Goal: Task Accomplishment & Management: Manage account settings

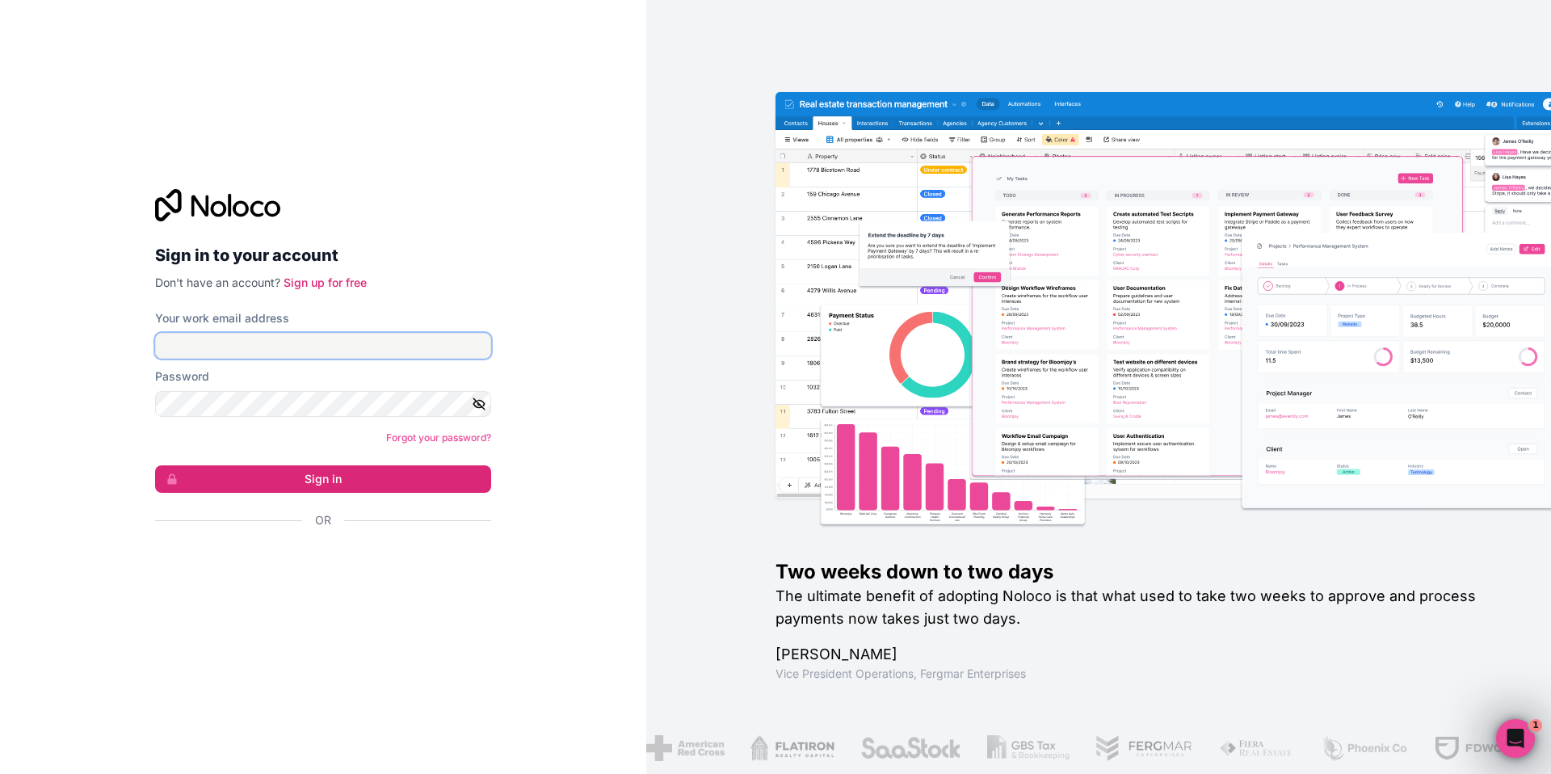
click at [214, 341] on input "Your work email address" at bounding box center [323, 346] width 336 height 26
paste input "[EMAIL_ADDRESS][DOMAIN_NAME]"
type input "[EMAIL_ADDRESS][DOMAIN_NAME]"
click at [338, 481] on button "Sign in" at bounding box center [323, 478] width 336 height 27
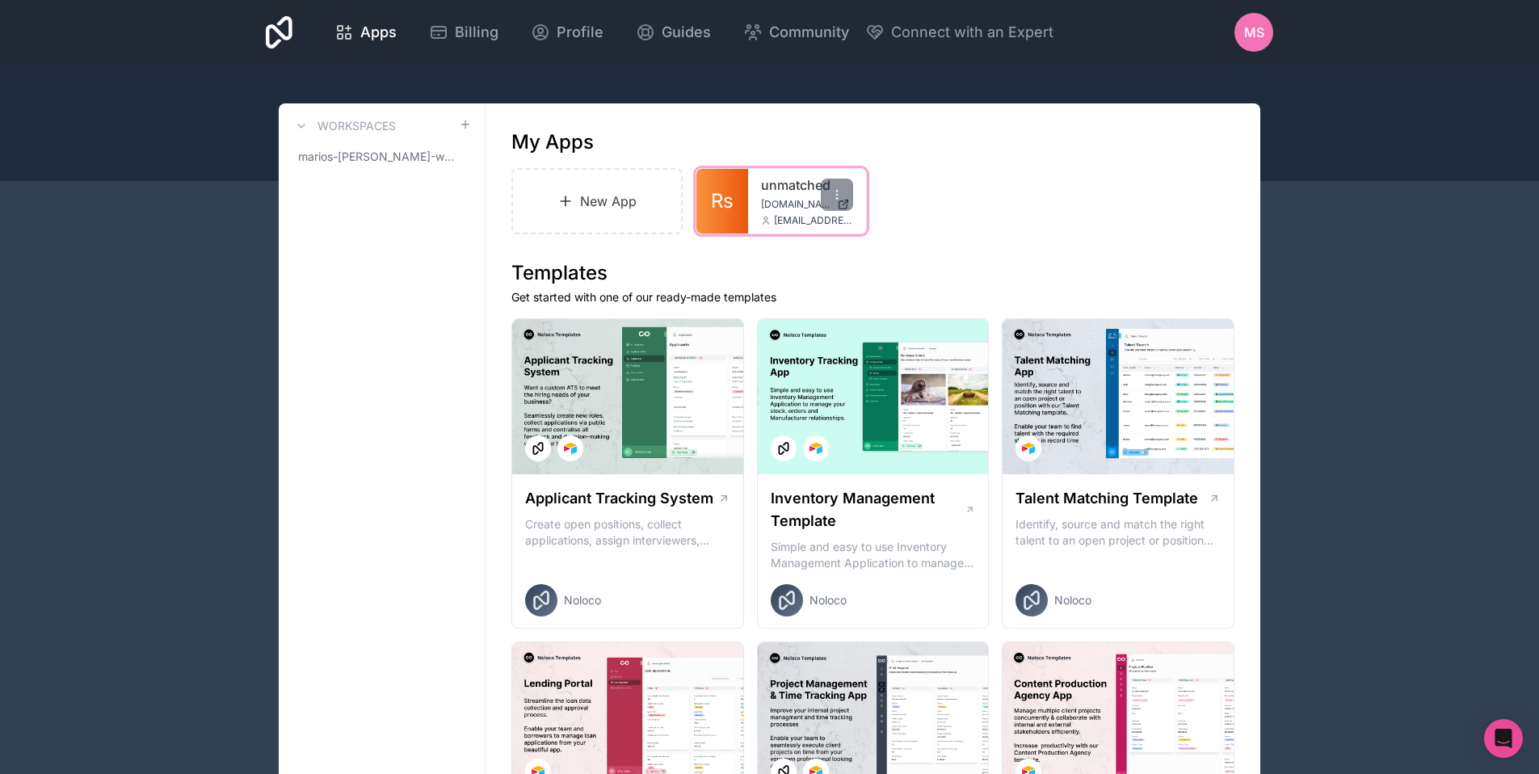
click at [720, 209] on span "Rs" at bounding box center [722, 201] width 23 height 26
